Goal: Task Accomplishment & Management: Use online tool/utility

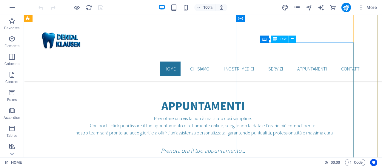
scroll to position [1103, 0]
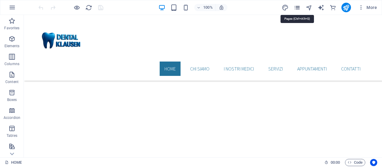
click at [294, 7] on icon "pages" at bounding box center [296, 7] width 7 height 7
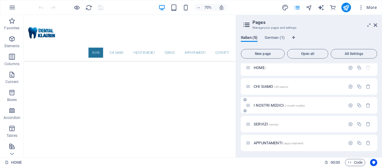
scroll to position [5, 0]
click at [262, 141] on span "APPUNTAMENTI /appuntamenti" at bounding box center [277, 141] width 49 height 4
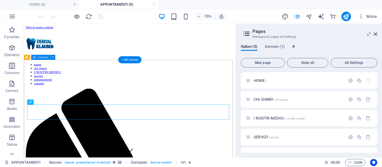
scroll to position [0, 0]
click at [376, 34] on icon at bounding box center [375, 34] width 4 height 5
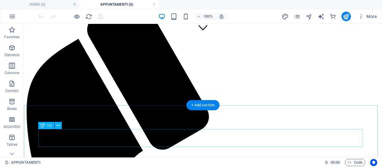
scroll to position [179, 0]
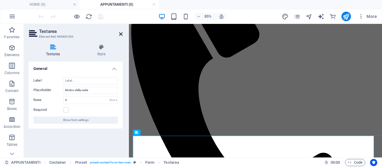
click at [120, 33] on icon at bounding box center [121, 34] width 4 height 5
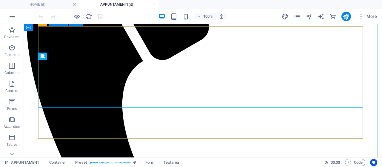
scroll to position [238, 0]
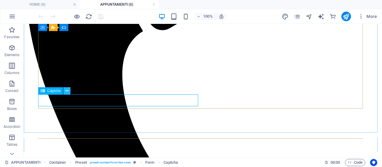
click at [65, 90] on button at bounding box center [66, 90] width 7 height 7
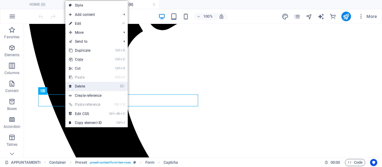
click at [78, 87] on link "⌦ Delete" at bounding box center [85, 86] width 40 height 9
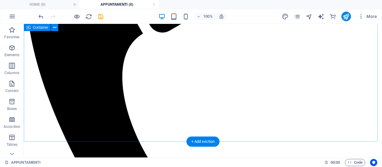
scroll to position [179, 0]
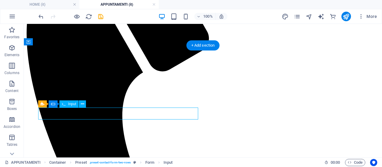
scroll to position [209, 0]
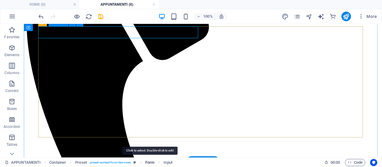
click at [149, 162] on span "Form" at bounding box center [149, 162] width 9 height 7
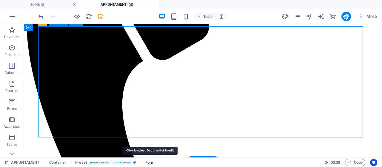
click at [149, 162] on span "Form" at bounding box center [149, 162] width 9 height 7
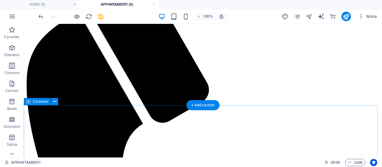
scroll to position [179, 0]
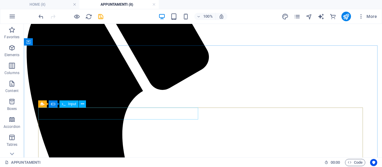
click at [73, 105] on span "Input" at bounding box center [72, 104] width 8 height 4
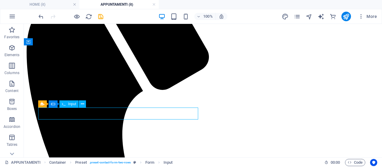
click at [75, 105] on span "Input" at bounding box center [72, 104] width 8 height 4
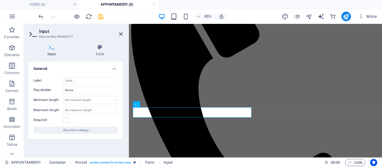
click at [53, 50] on h4 "Input" at bounding box center [53, 50] width 49 height 13
click at [123, 32] on aside "Input Element #ed-989885271 Input Style General Label Placeholder Nome Minimum …" at bounding box center [76, 90] width 105 height 133
click at [121, 35] on icon at bounding box center [121, 34] width 4 height 5
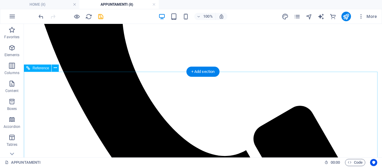
scroll to position [238, 0]
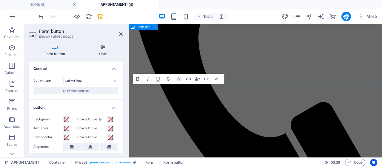
scroll to position [253, 0]
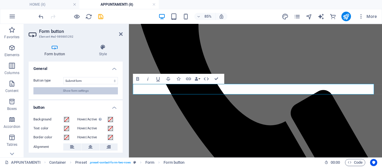
click at [77, 90] on span "Show form settings" at bounding box center [76, 90] width 26 height 7
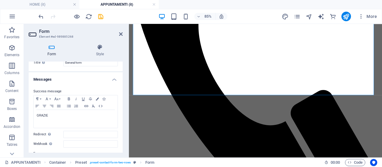
scroll to position [0, 0]
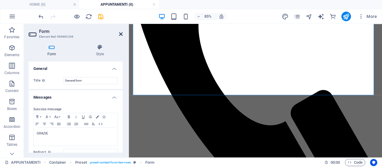
click at [121, 33] on icon at bounding box center [121, 34] width 4 height 5
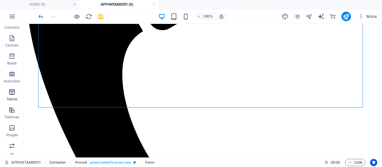
scroll to position [119, 0]
click at [376, 15] on span "More" at bounding box center [367, 16] width 19 height 6
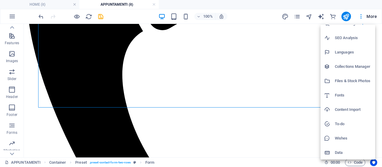
scroll to position [0, 0]
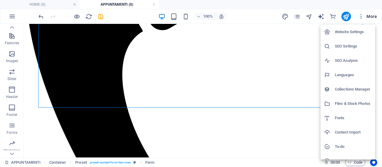
click at [355, 29] on h6 "Website Settings" at bounding box center [352, 31] width 37 height 7
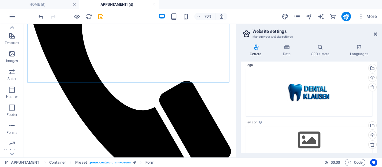
scroll to position [13, 0]
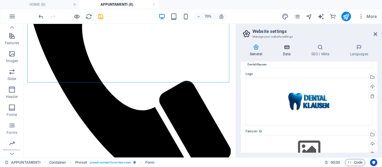
click at [286, 50] on icon at bounding box center [286, 47] width 26 height 6
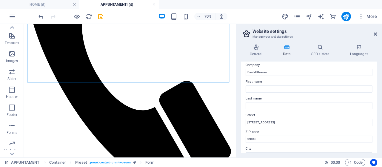
scroll to position [0, 0]
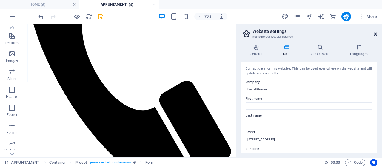
drag, startPoint x: 375, startPoint y: 35, endPoint x: 345, endPoint y: 12, distance: 38.0
click at [375, 35] on icon at bounding box center [375, 34] width 4 height 5
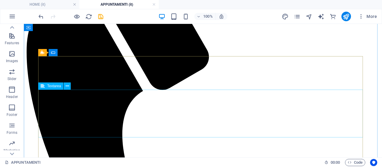
scroll to position [149, 0]
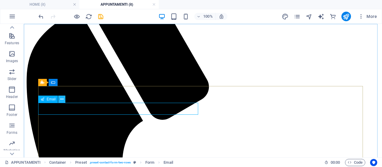
click at [60, 99] on button at bounding box center [61, 98] width 7 height 7
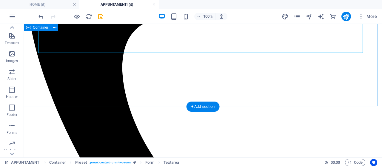
scroll to position [238, 0]
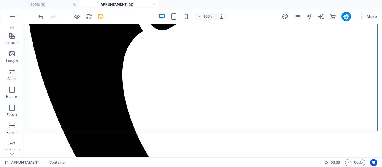
click at [15, 126] on icon "button" at bounding box center [11, 125] width 7 height 7
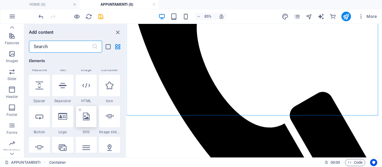
scroll to position [0, 0]
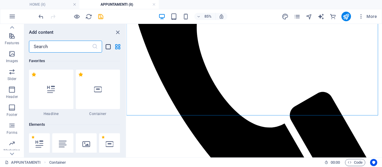
click at [110, 45] on icon "list-view" at bounding box center [108, 46] width 7 height 7
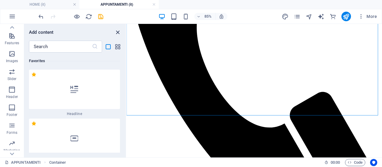
click at [120, 33] on icon "close panel" at bounding box center [117, 32] width 7 height 7
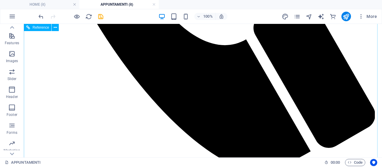
scroll to position [387, 0]
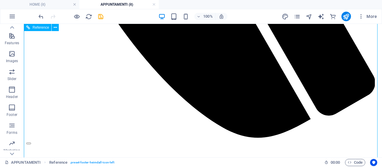
scroll to position [447, 0]
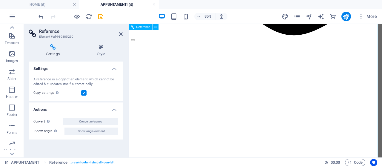
drag, startPoint x: 119, startPoint y: 33, endPoint x: 96, endPoint y: 11, distance: 31.8
click at [119, 33] on icon at bounding box center [121, 34] width 4 height 5
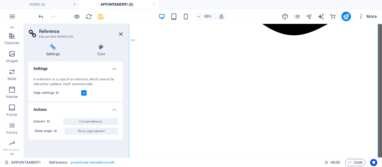
click at [368, 13] on span "More" at bounding box center [367, 16] width 19 height 6
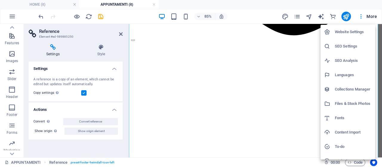
click at [276, 125] on div at bounding box center [191, 83] width 382 height 167
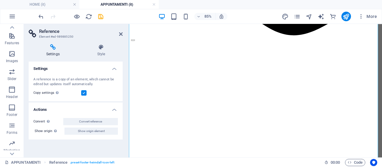
click at [152, 4] on h4 "APPUNTAMENTI (it)" at bounding box center [118, 4] width 79 height 7
click at [120, 33] on icon at bounding box center [121, 34] width 4 height 5
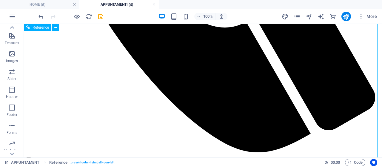
scroll to position [447, 0]
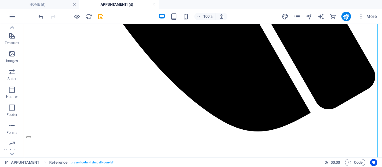
click at [154, 4] on link at bounding box center [154, 5] width 4 height 6
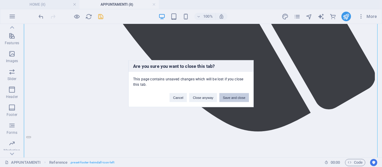
click at [236, 98] on button "Save and close" at bounding box center [234, 97] width 30 height 9
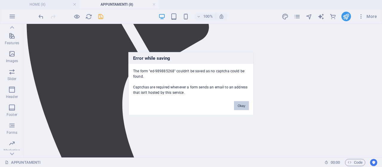
click at [247, 106] on button "Okay" at bounding box center [241, 105] width 15 height 9
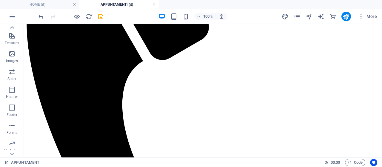
click at [153, 6] on link at bounding box center [154, 5] width 4 height 6
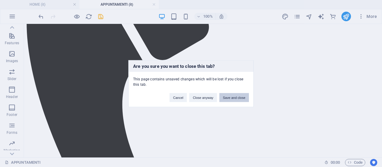
click at [229, 96] on button "Save and close" at bounding box center [234, 97] width 30 height 9
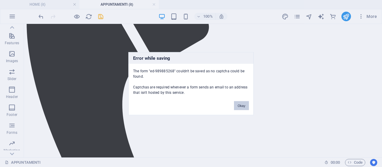
click at [241, 103] on button "Okay" at bounding box center [241, 105] width 15 height 9
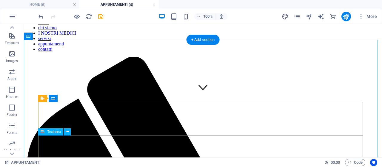
scroll to position [0, 0]
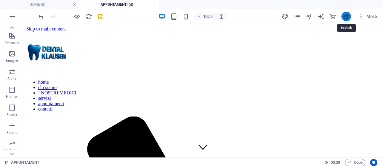
click at [343, 17] on icon "publish" at bounding box center [345, 16] width 7 height 7
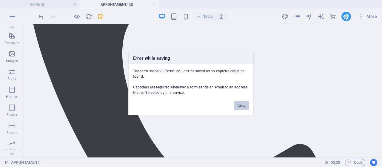
click at [241, 103] on button "Okay" at bounding box center [241, 105] width 15 height 9
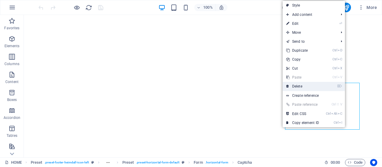
click at [309, 84] on link "⌦ Delete" at bounding box center [302, 86] width 40 height 9
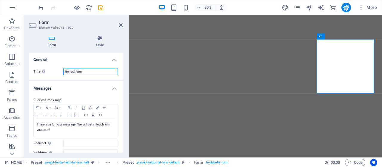
click at [104, 72] on input "General form" at bounding box center [90, 71] width 55 height 7
click at [103, 82] on h4 "Messages" at bounding box center [76, 86] width 94 height 11
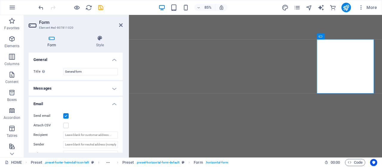
click at [103, 82] on h4 "Messages" at bounding box center [76, 88] width 94 height 14
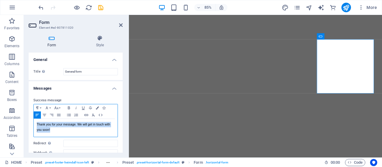
drag, startPoint x: 67, startPoint y: 130, endPoint x: 29, endPoint y: 123, distance: 38.4
click at [29, 123] on div "Success message Paragraph Format Normal Heading 1 Heading 2 Heading 3 Heading 4…" at bounding box center [76, 148] width 94 height 112
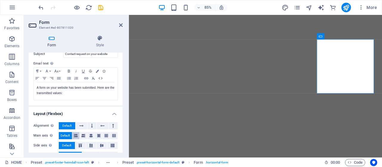
scroll to position [229, 0]
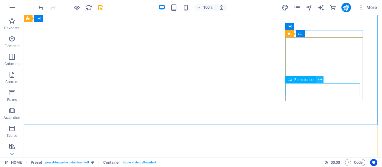
click at [319, 78] on icon at bounding box center [319, 79] width 3 height 6
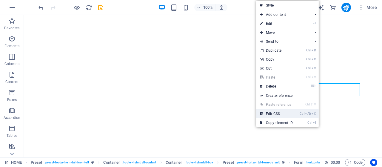
click at [283, 116] on link "Ctrl Alt C Edit CSS" at bounding box center [276, 113] width 40 height 9
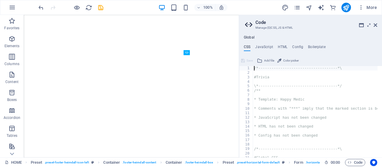
type textarea "max-width: 250px;"
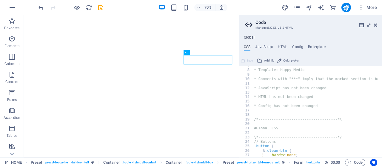
scroll to position [0, 0]
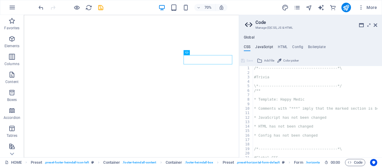
click at [269, 46] on h4 "JavaScript" at bounding box center [264, 48] width 18 height 7
type textarea "/* JS for preset "Menu V2" */"
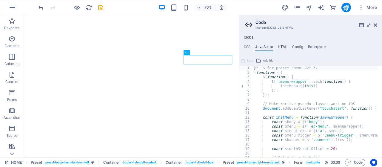
click at [283, 46] on h4 "HTML" at bounding box center [283, 48] width 10 height 7
type textarea "<a href="#main-content" class="wv-link-content button">Skip to main content</a>"
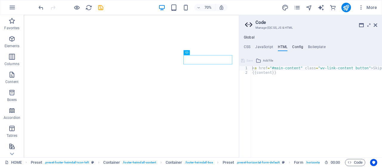
click at [295, 45] on h4 "Config" at bounding box center [297, 48] width 11 height 7
type textarea "$color-background: #fff;"
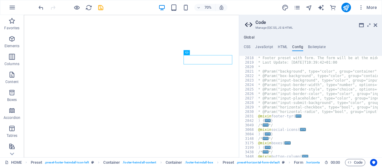
scroll to position [358, 0]
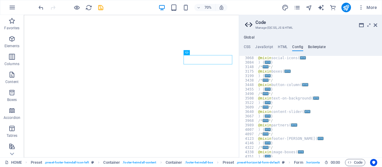
click at [317, 48] on h4 "Boilerplate" at bounding box center [317, 48] width 18 height 7
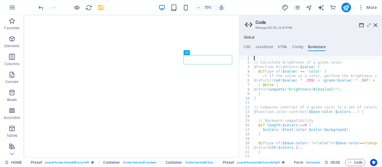
scroll to position [28, 0]
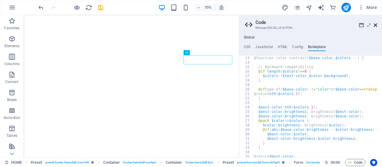
click at [375, 24] on icon at bounding box center [375, 25] width 4 height 5
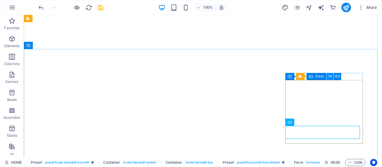
click at [331, 76] on icon at bounding box center [329, 76] width 3 height 6
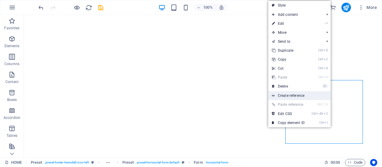
click at [295, 97] on link "Create reference" at bounding box center [299, 95] width 62 height 9
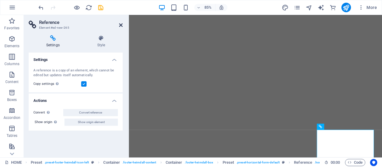
click at [122, 24] on icon at bounding box center [121, 25] width 4 height 5
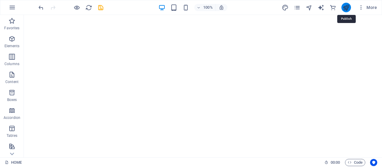
click at [346, 9] on icon "publish" at bounding box center [345, 7] width 7 height 7
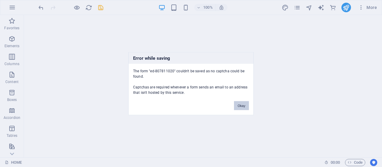
click at [240, 105] on button "Okay" at bounding box center [241, 105] width 15 height 9
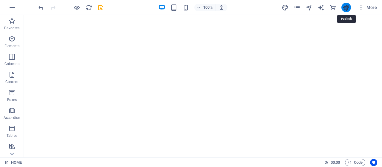
click at [344, 6] on icon "publish" at bounding box center [345, 7] width 7 height 7
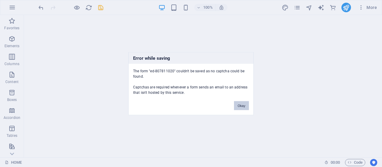
click at [244, 103] on button "Okay" at bounding box center [241, 105] width 15 height 9
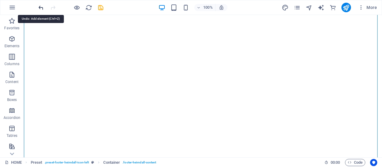
click at [41, 4] on icon "undo" at bounding box center [41, 7] width 7 height 7
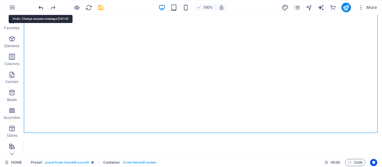
click at [39, 7] on icon "undo" at bounding box center [41, 7] width 7 height 7
click at [40, 7] on icon "undo" at bounding box center [41, 7] width 7 height 7
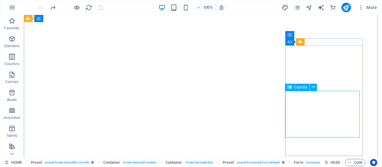
click at [300, 86] on span "Captcha" at bounding box center [300, 87] width 13 height 4
click at [303, 88] on span "Captcha" at bounding box center [300, 87] width 13 height 4
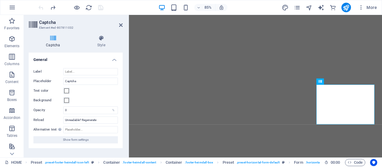
click at [50, 42] on h4 "Captcha" at bounding box center [54, 41] width 51 height 13
click at [77, 140] on span "Show form settings" at bounding box center [76, 139] width 26 height 7
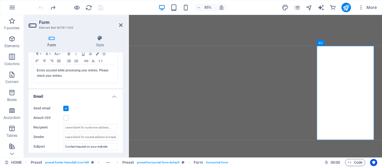
scroll to position [50, 0]
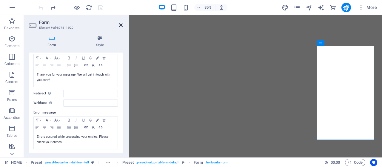
click at [120, 25] on icon at bounding box center [121, 25] width 4 height 5
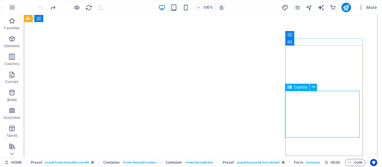
click at [306, 88] on span "Captcha" at bounding box center [300, 87] width 13 height 4
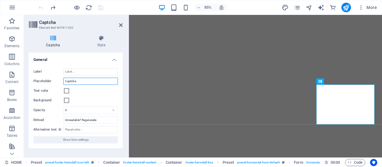
click at [77, 80] on input "Captcha" at bounding box center [90, 80] width 55 height 7
